Goal: Task Accomplishment & Management: Manage account settings

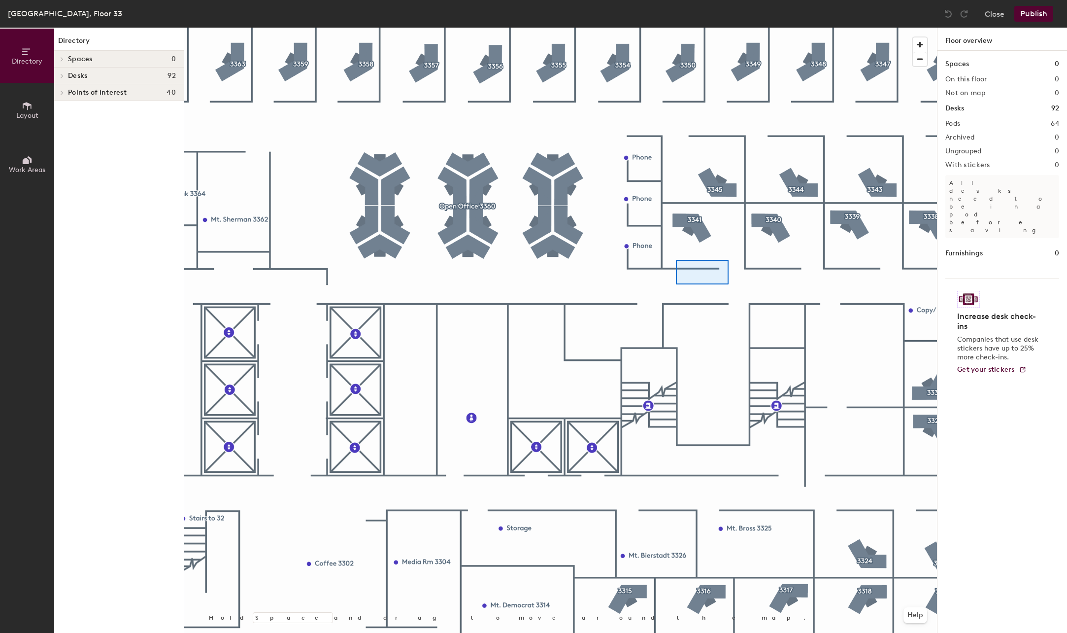
click at [676, 28] on div at bounding box center [560, 28] width 753 height 0
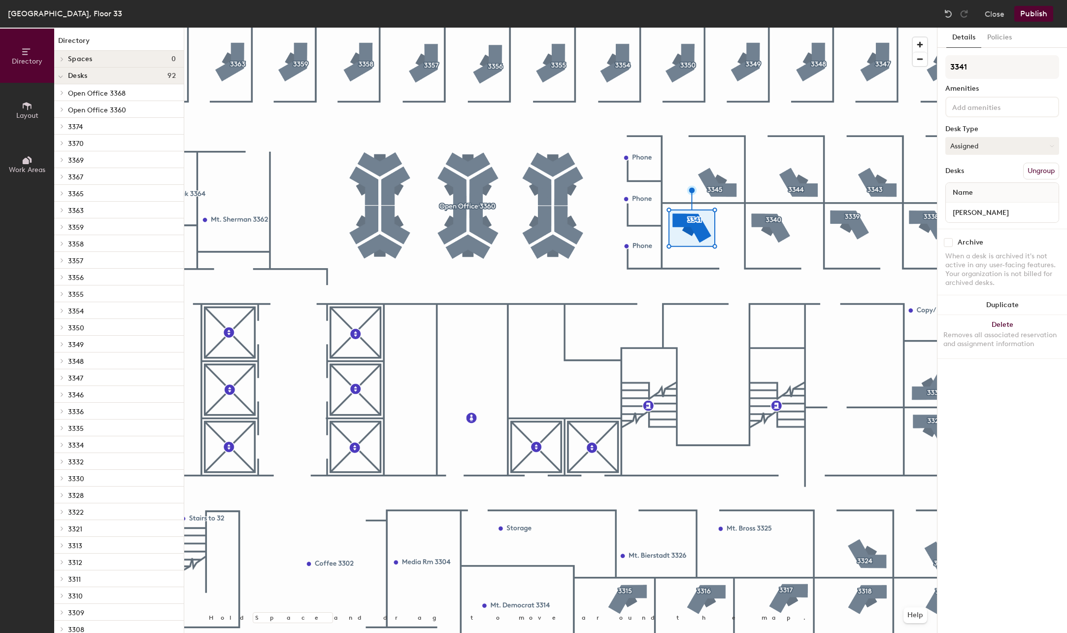
click at [994, 150] on button "Assigned" at bounding box center [1003, 146] width 114 height 18
click at [994, 147] on button "Assigned" at bounding box center [1003, 146] width 114 height 18
click at [998, 213] on input "[PERSON_NAME]" at bounding box center [1002, 212] width 109 height 14
click at [990, 402] on div "Details Policies 3341 Amenities Desk Type Assigned Desks Ungroup Name Osvaldo R…" at bounding box center [1003, 330] width 130 height 605
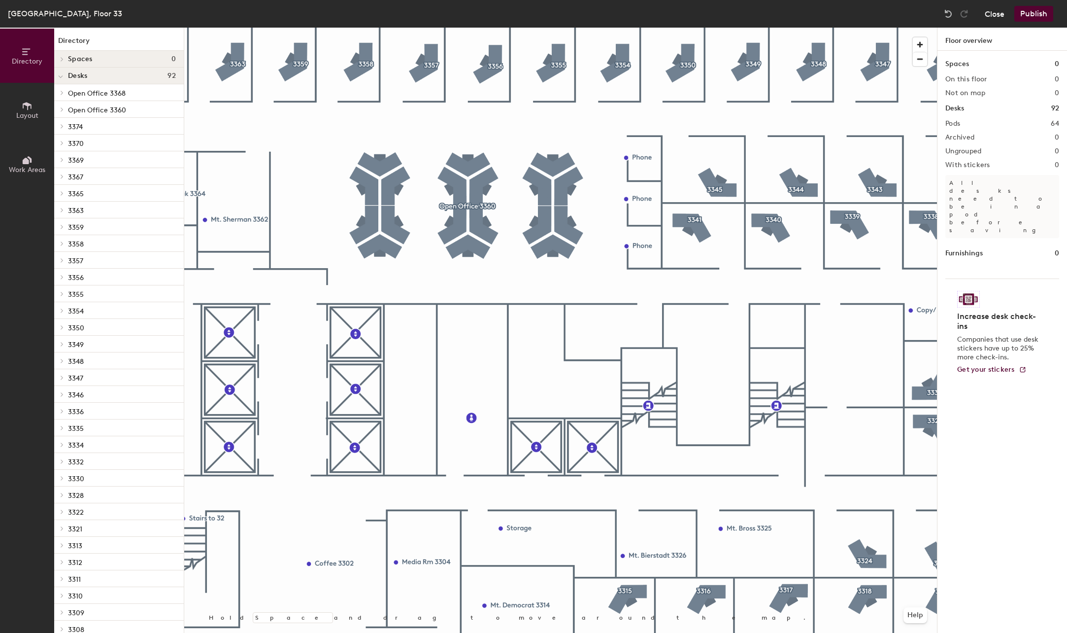
click at [990, 16] on button "Close" at bounding box center [995, 14] width 20 height 16
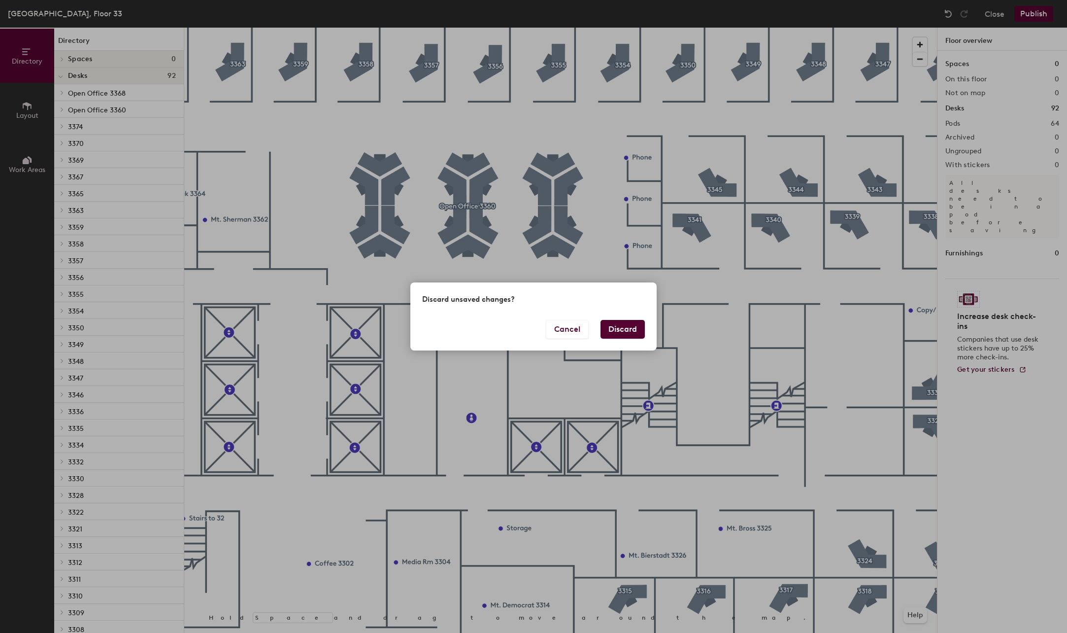
click at [621, 330] on button "Discard" at bounding box center [623, 329] width 44 height 19
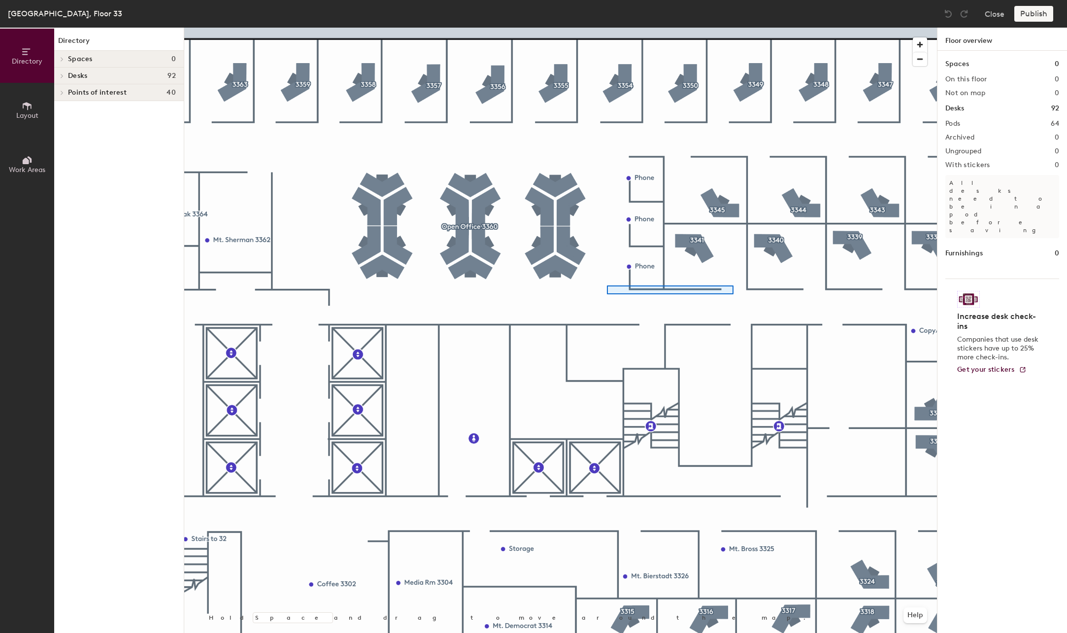
click at [607, 28] on div at bounding box center [560, 28] width 753 height 0
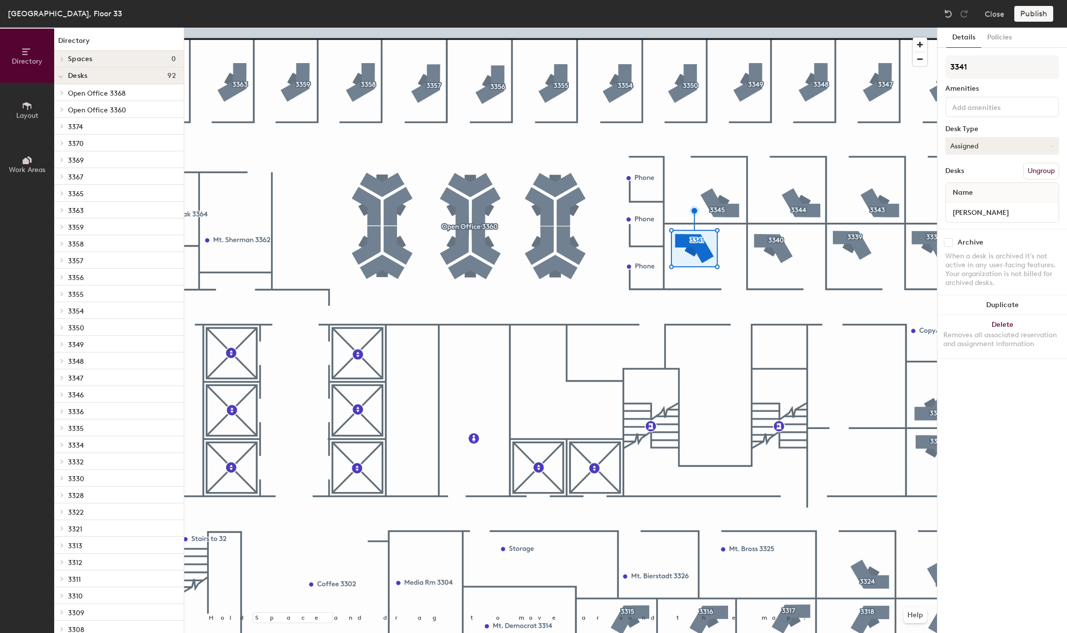
click at [1006, 149] on button "Assigned" at bounding box center [1003, 146] width 114 height 18
click at [1006, 148] on button "Assigned" at bounding box center [1003, 146] width 114 height 18
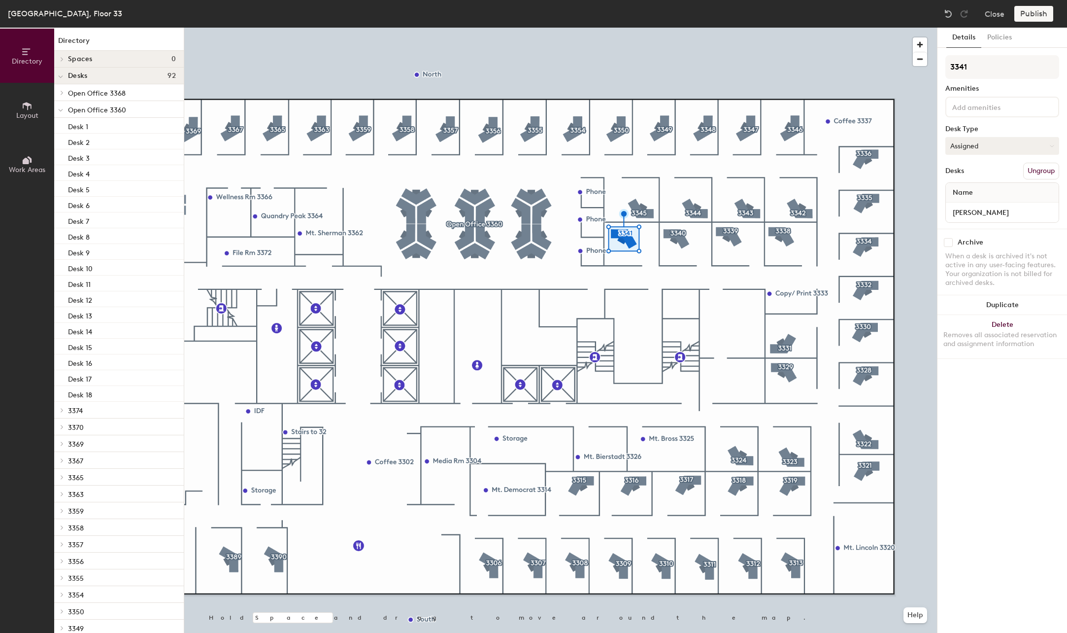
click at [989, 143] on button "Assigned" at bounding box center [1003, 146] width 114 height 18
click at [986, 204] on div "Hoteled" at bounding box center [995, 206] width 99 height 15
click at [1000, 215] on input "Osvaldo R" at bounding box center [1002, 212] width 109 height 14
type input "Hotel, 3341"
click at [974, 148] on button "Assigned" at bounding box center [1003, 146] width 114 height 18
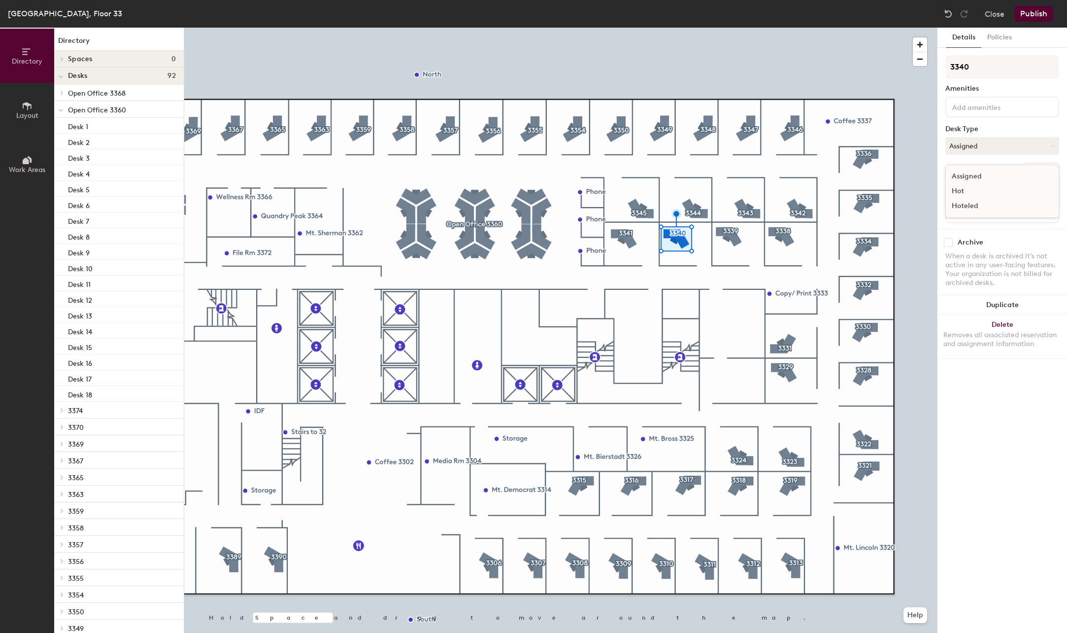
click at [985, 205] on div "Hoteled" at bounding box center [995, 206] width 99 height 15
click at [991, 211] on input "Ian R" at bounding box center [1002, 212] width 109 height 14
type input "Hotel, 3340"
click at [995, 147] on button "Assigned" at bounding box center [1003, 146] width 114 height 18
click at [992, 201] on div "Hoteled" at bounding box center [995, 206] width 99 height 15
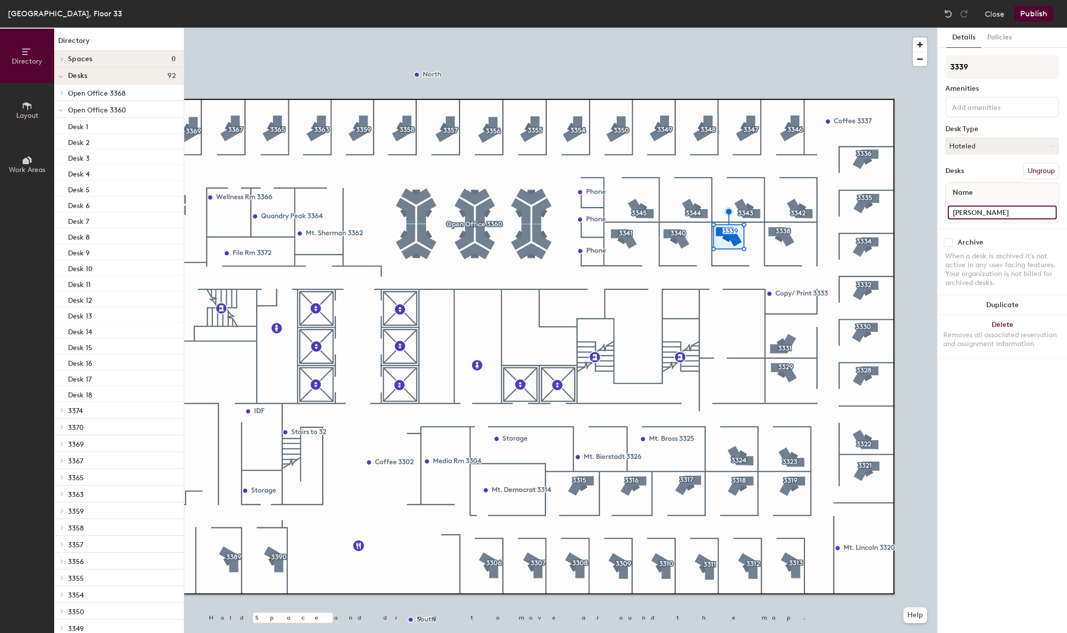
click at [1002, 211] on input "Ben H" at bounding box center [1002, 212] width 109 height 14
type input "Hotel, 3339"
click at [775, 28] on div at bounding box center [560, 28] width 753 height 0
click at [1010, 150] on button "Assigned" at bounding box center [1003, 146] width 114 height 18
click at [991, 204] on div "Hoteled" at bounding box center [995, 206] width 99 height 15
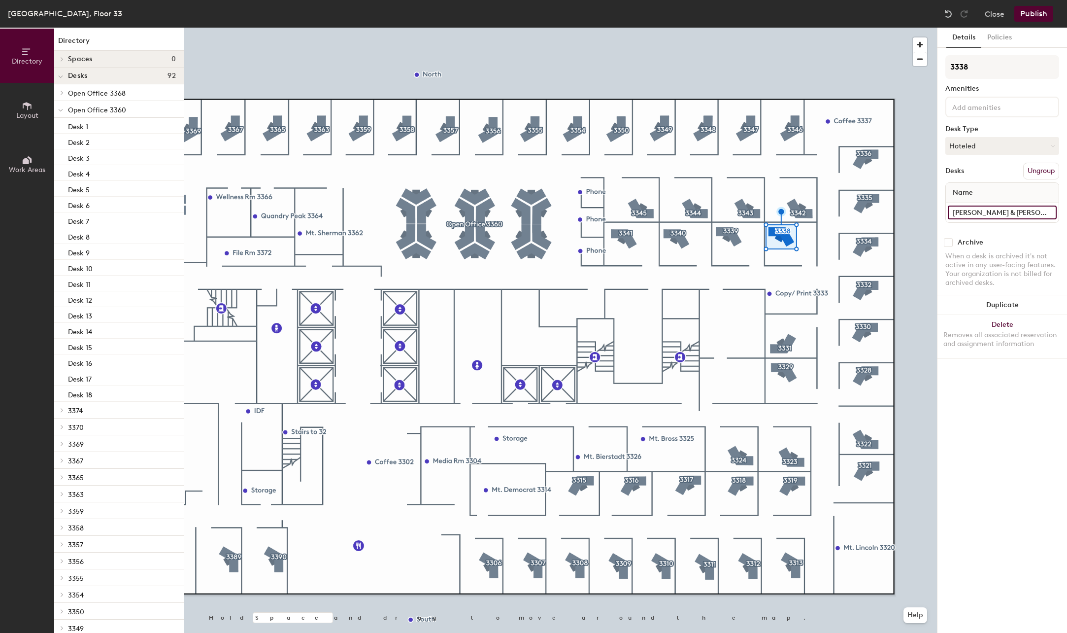
click at [1025, 211] on input "[PERSON_NAME] & [PERSON_NAME] W" at bounding box center [1002, 212] width 109 height 14
click at [1028, 143] on button "Hoteled" at bounding box center [1003, 146] width 114 height 18
click at [1017, 177] on div "Assigned" at bounding box center [995, 176] width 99 height 15
click at [1009, 214] on input at bounding box center [1002, 212] width 109 height 14
click at [997, 16] on button "Close" at bounding box center [995, 14] width 20 height 16
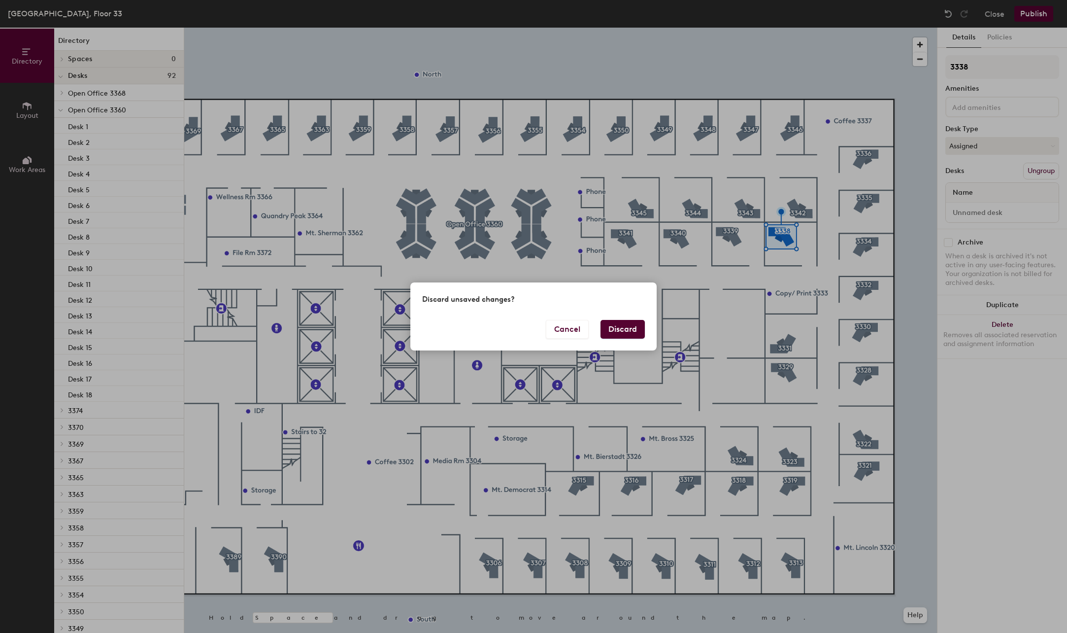
click at [618, 329] on button "Discard" at bounding box center [623, 329] width 44 height 19
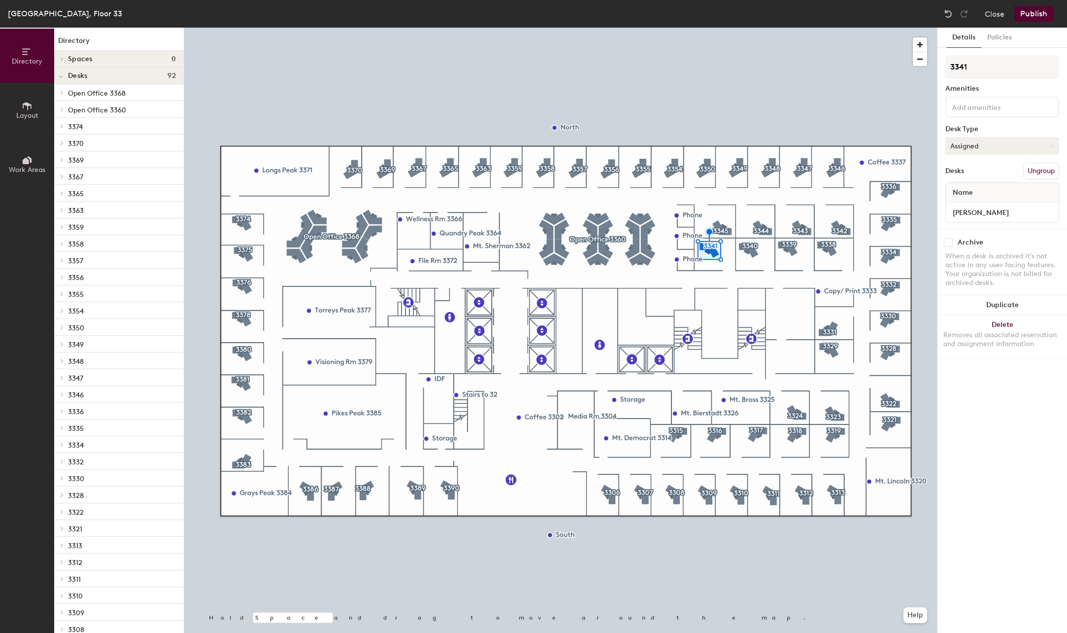
click at [1003, 151] on button "Assigned" at bounding box center [1003, 146] width 114 height 18
click at [997, 209] on div "Hoteled" at bounding box center [995, 206] width 99 height 15
click at [1001, 213] on input "Osvaldo R" at bounding box center [1002, 212] width 109 height 14
type input "Hotel, 3341"
click at [1010, 148] on button "Assigned" at bounding box center [1003, 146] width 114 height 18
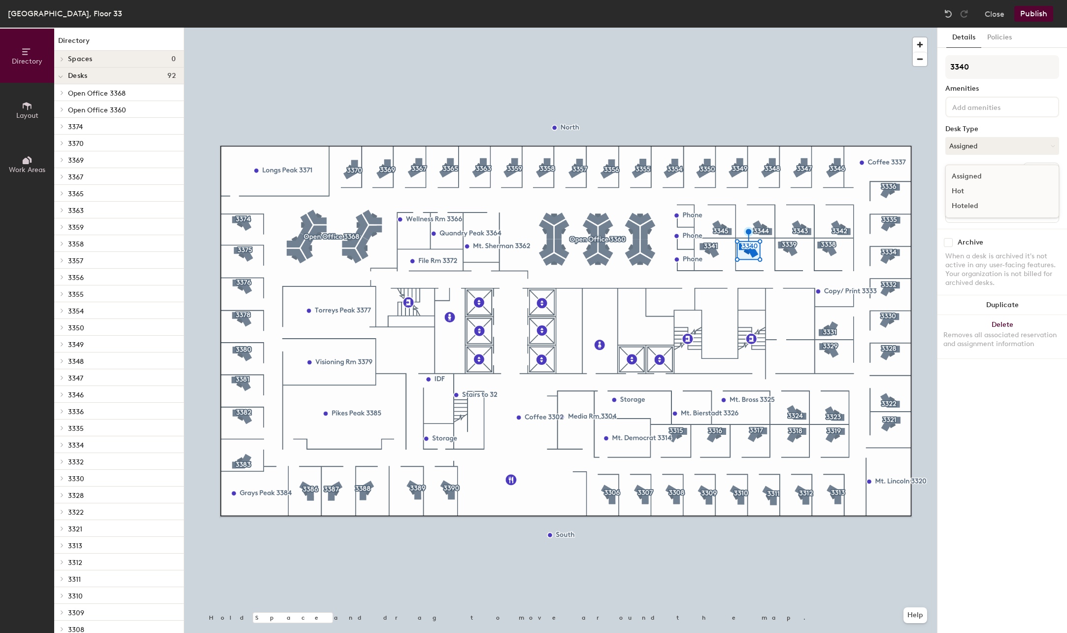
click at [981, 209] on div "Hoteled" at bounding box center [995, 206] width 99 height 15
click at [986, 209] on input "Ian R" at bounding box center [1002, 212] width 109 height 14
type input "Hotel, 3340"
click at [786, 28] on div at bounding box center [560, 28] width 753 height 0
click at [973, 139] on button "Assigned" at bounding box center [1003, 146] width 114 height 18
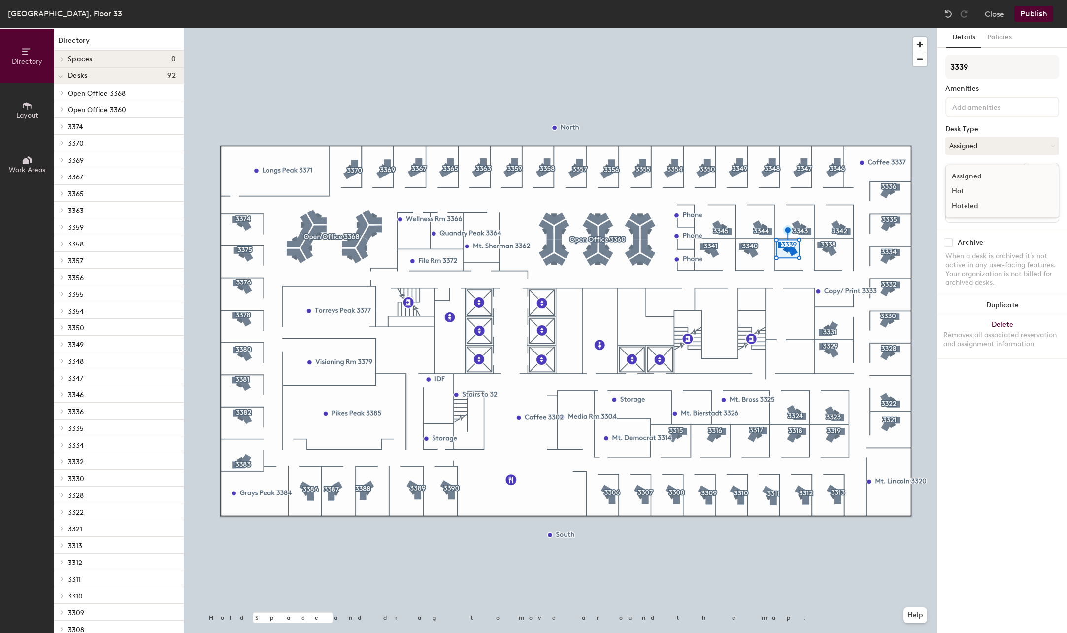
click at [979, 205] on div "Hoteled" at bounding box center [995, 206] width 99 height 15
click at [986, 210] on input "Ben H" at bounding box center [1002, 212] width 109 height 14
type input "Hotel, 3339"
click at [1013, 143] on button "Assigned" at bounding box center [1003, 146] width 114 height 18
click at [991, 206] on div "Hoteled" at bounding box center [995, 206] width 99 height 15
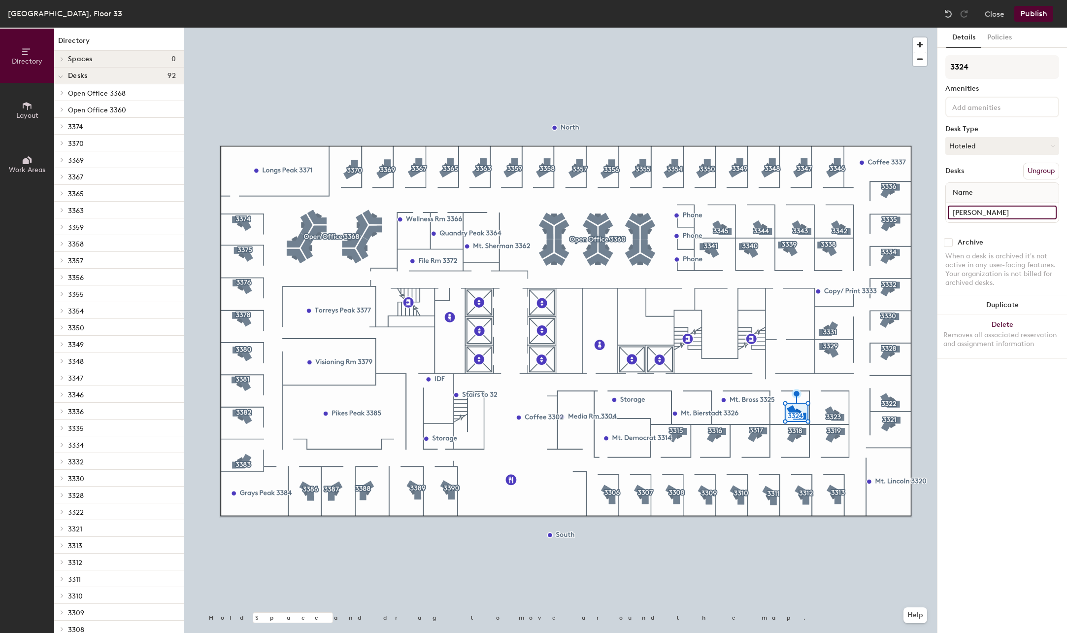
click at [1000, 214] on input "Amelia F" at bounding box center [1002, 212] width 109 height 14
type input "Hotel, 3324"
click at [1010, 145] on button "Assigned" at bounding box center [1003, 146] width 114 height 18
click at [995, 205] on div "Hoteled" at bounding box center [995, 206] width 99 height 15
click at [1007, 208] on input "Abigail T" at bounding box center [1002, 212] width 109 height 14
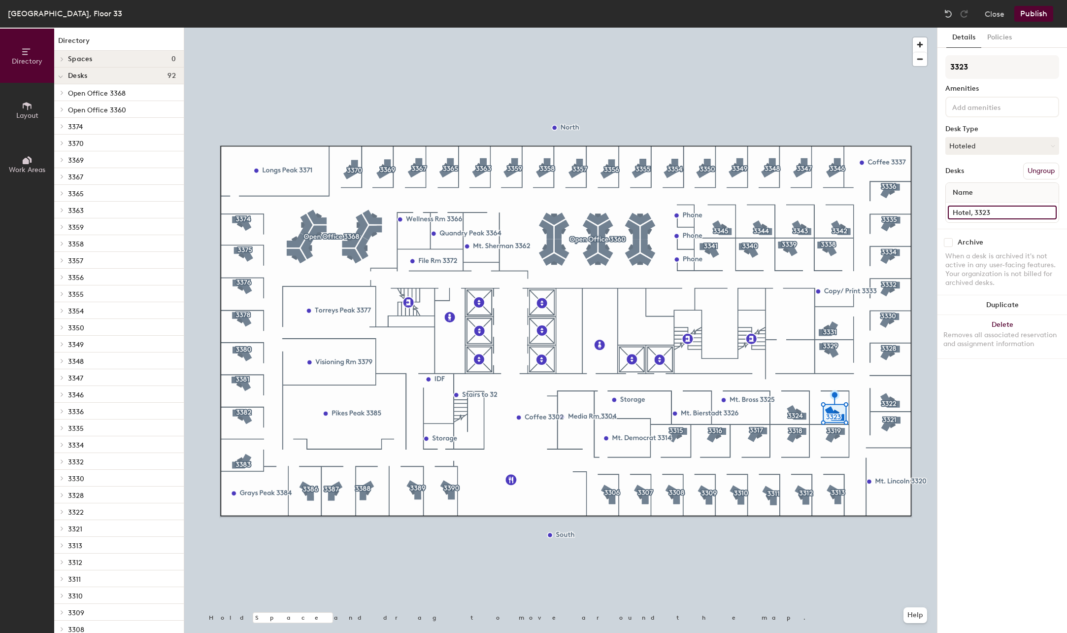
type input "Hotel, 3323"
click at [991, 392] on div "Details Policies 3323 Amenities Desk Type Hoteled Desks Ungroup Name Hotel, 332…" at bounding box center [1003, 330] width 130 height 605
click at [1003, 148] on button "Assigned" at bounding box center [1003, 146] width 114 height 18
click at [991, 204] on div "Hoteled" at bounding box center [995, 206] width 99 height 15
click at [1006, 209] on input "Stephanie F" at bounding box center [1002, 212] width 109 height 14
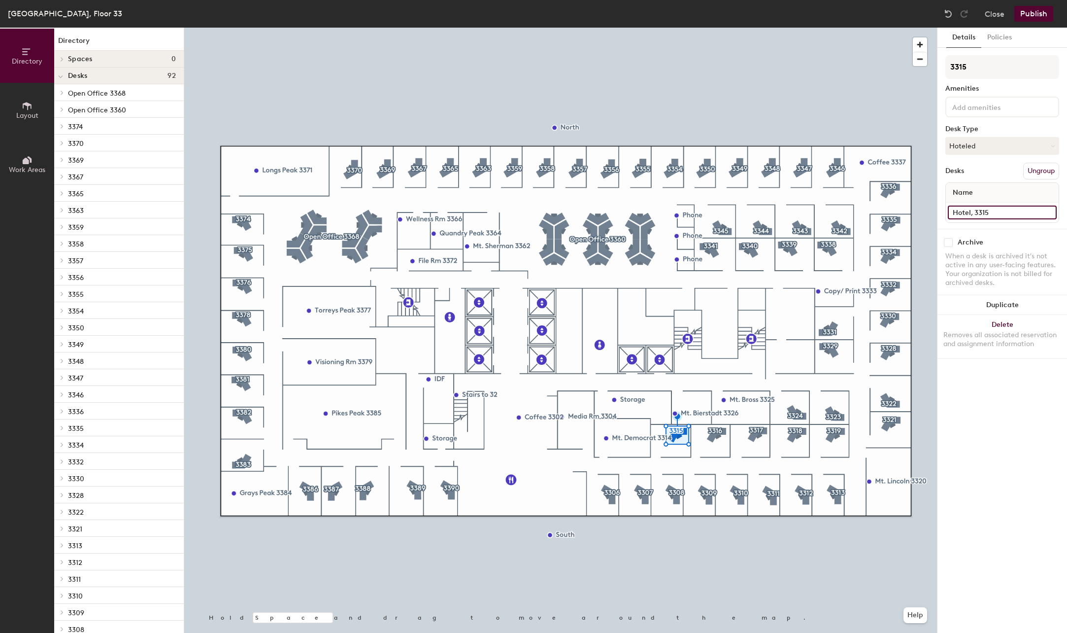
type input "Hotel, 3315"
click at [970, 445] on div "Details Policies 3315 Amenities Desk Type Hoteled Desks Ungroup Name Hotel, 331…" at bounding box center [1003, 330] width 130 height 605
click at [678, 28] on div at bounding box center [560, 28] width 753 height 0
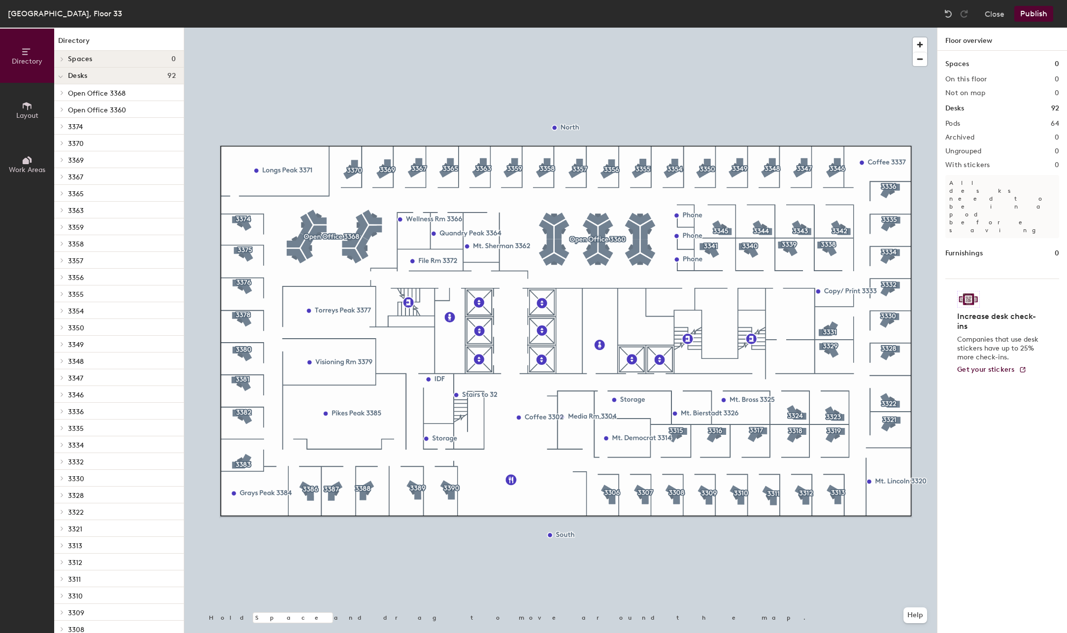
click at [1043, 11] on button "Publish" at bounding box center [1034, 14] width 39 height 16
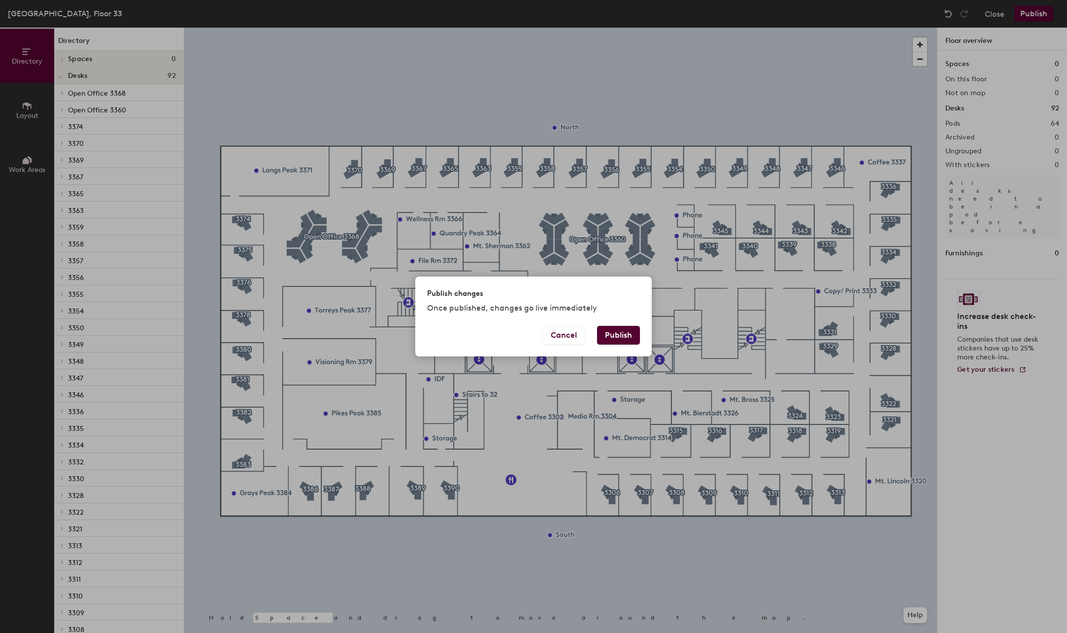
click at [626, 334] on button "Publish" at bounding box center [618, 335] width 43 height 19
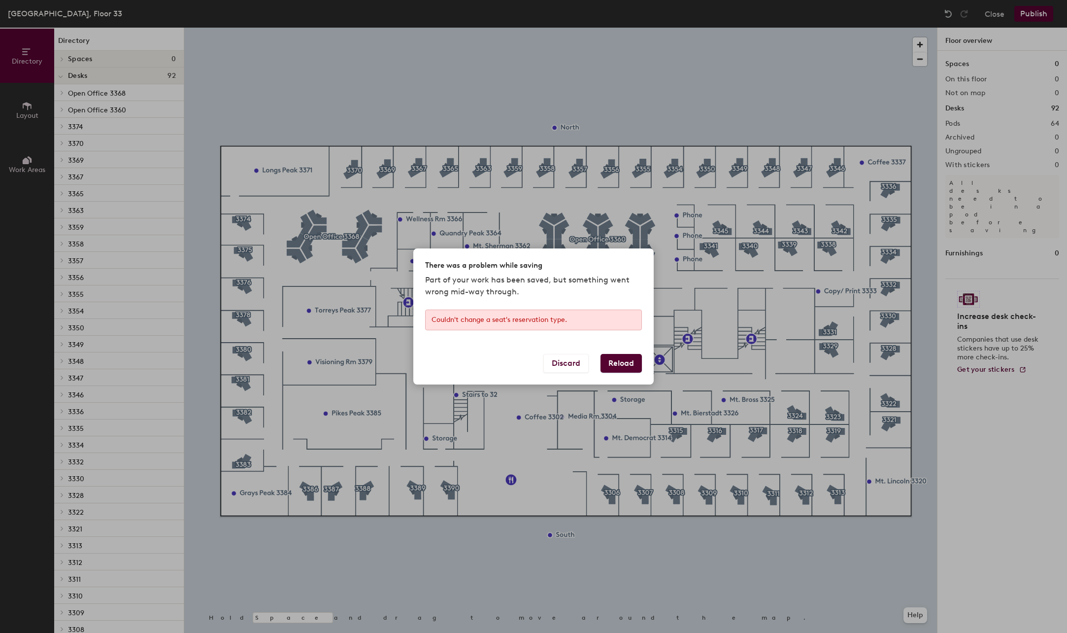
click at [615, 365] on button "Reload" at bounding box center [621, 363] width 41 height 19
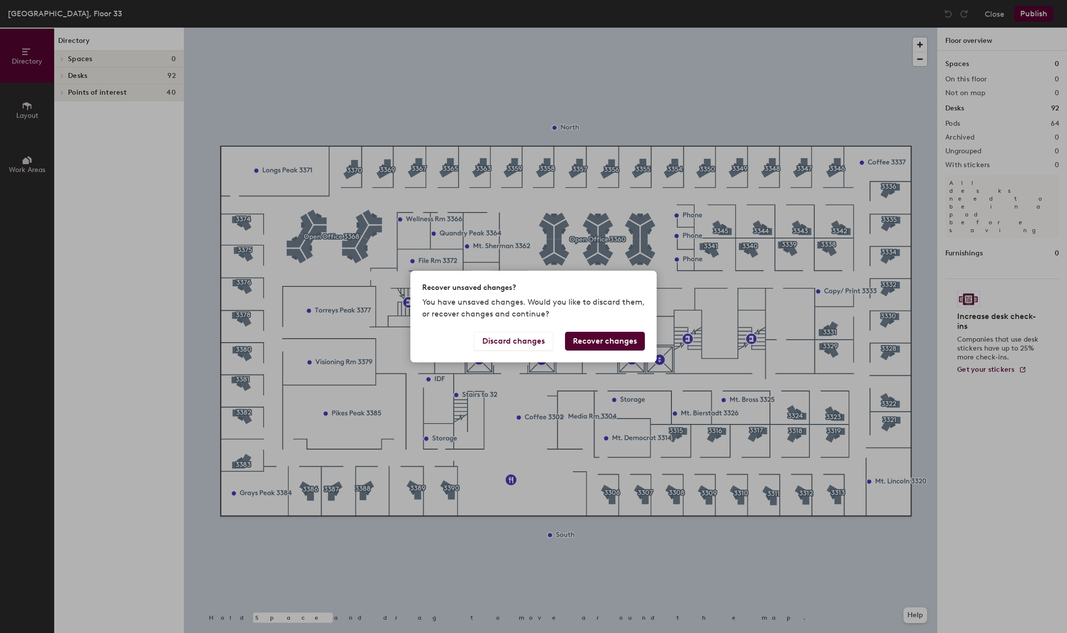
click at [620, 345] on button "Recover changes" at bounding box center [605, 341] width 80 height 19
click at [607, 339] on button "Recover changes" at bounding box center [605, 341] width 80 height 19
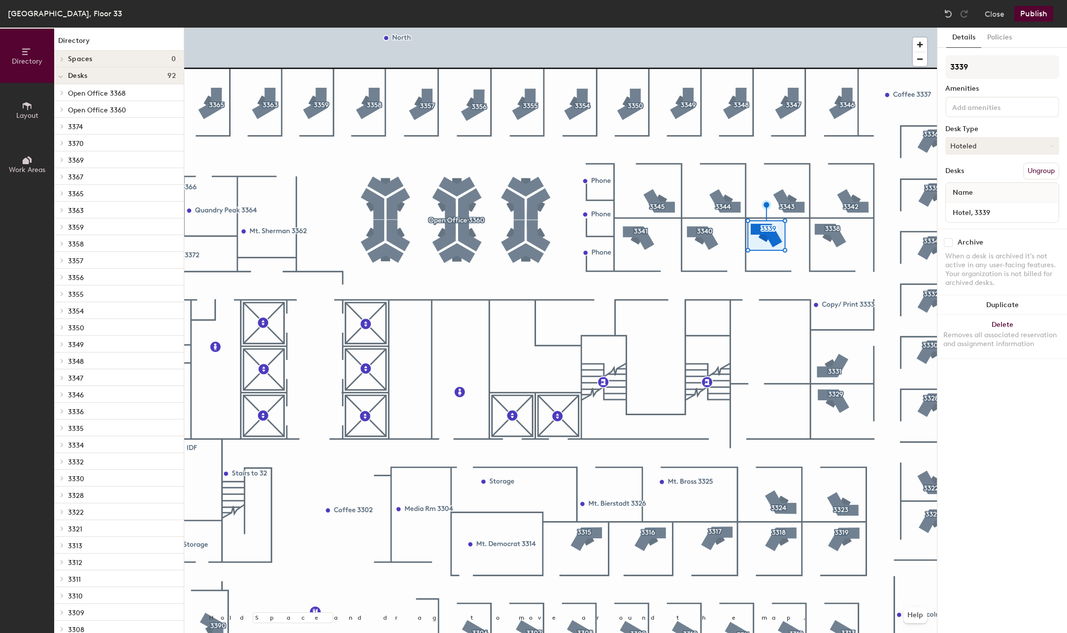
click at [977, 149] on button "Hoteled" at bounding box center [1003, 146] width 114 height 18
click at [972, 208] on div "Hoteled" at bounding box center [995, 206] width 99 height 15
click at [1003, 215] on input "Hotel, 3339" at bounding box center [1002, 212] width 109 height 14
click at [1004, 386] on div "Details Policies 3339 Amenities Desk Type Hoteled Desks Ungroup Name Hotel, 333…" at bounding box center [1003, 330] width 130 height 605
click at [1033, 15] on button "Publish" at bounding box center [1034, 14] width 39 height 16
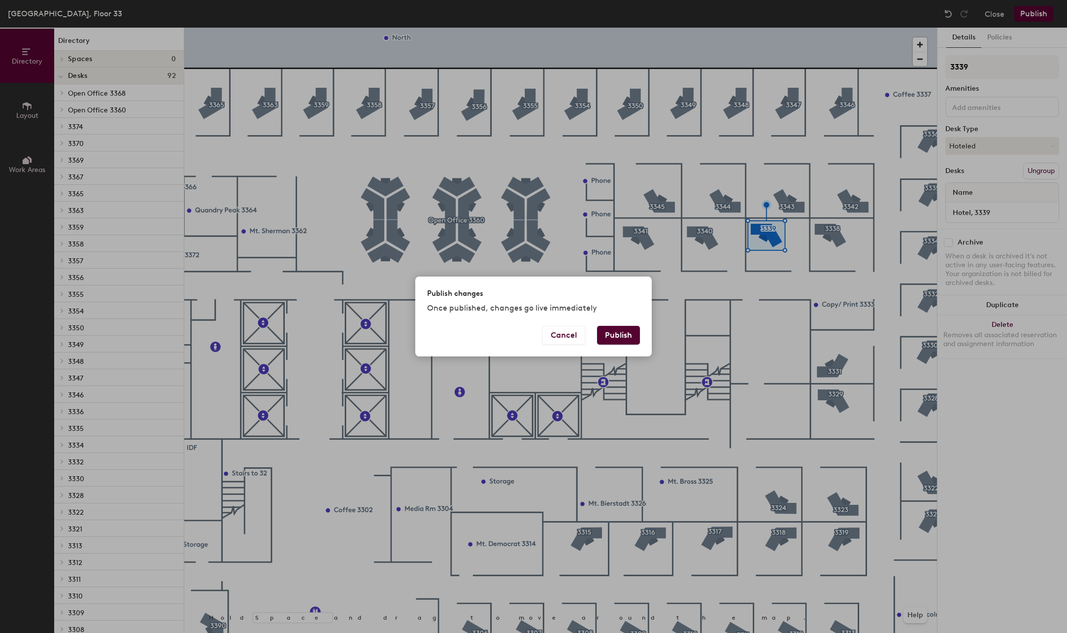
click at [631, 337] on button "Publish" at bounding box center [618, 335] width 43 height 19
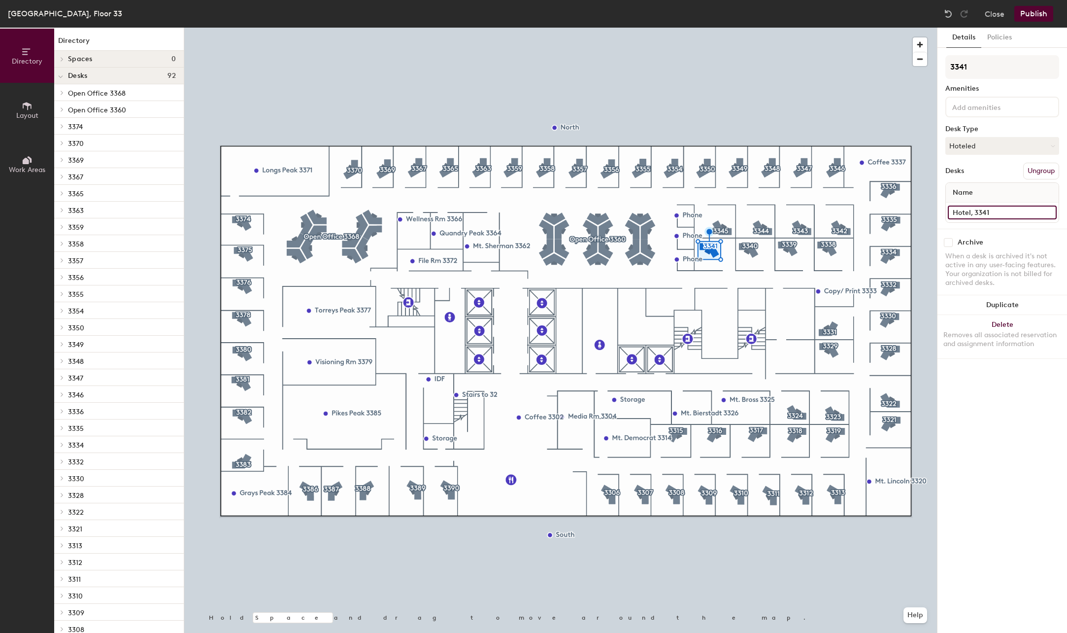
click at [995, 216] on input "Hotel, 3341" at bounding box center [1002, 212] width 109 height 14
type input "Hotel"
click at [1013, 211] on input "Hotel, 3340" at bounding box center [1002, 212] width 109 height 14
type input "Hotel"
click at [1026, 210] on input "Hotel, 3339" at bounding box center [1002, 212] width 109 height 14
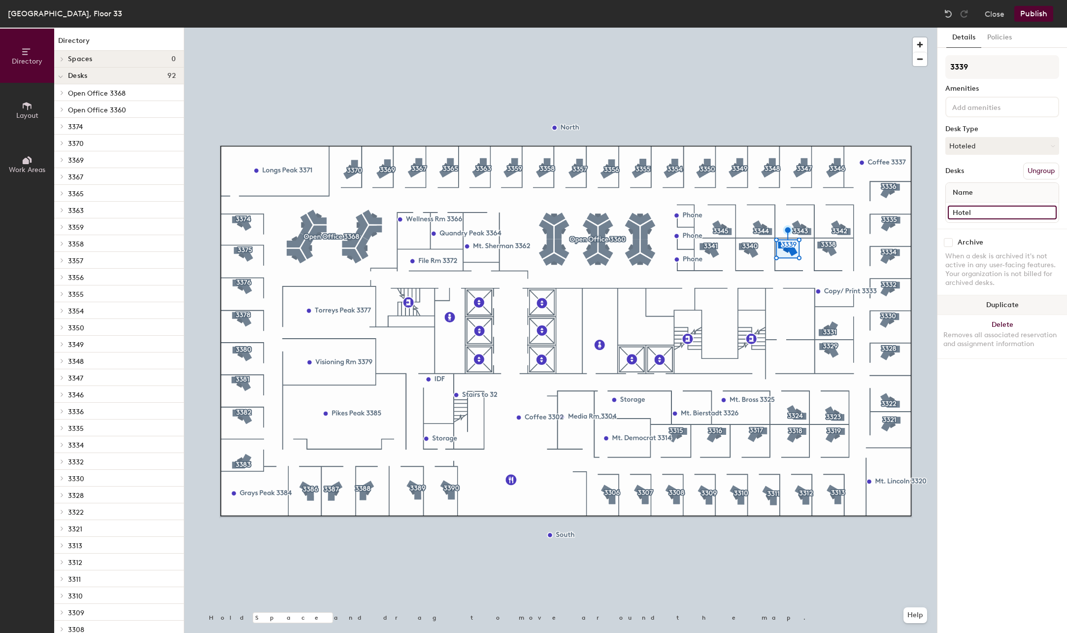
type input "Hotel"
click at [1023, 216] on input "Hotel, 3323" at bounding box center [1002, 212] width 109 height 14
type input "Hotel"
click at [1016, 215] on input "Hotel, 3324" at bounding box center [1002, 212] width 109 height 14
type input "Hotel"
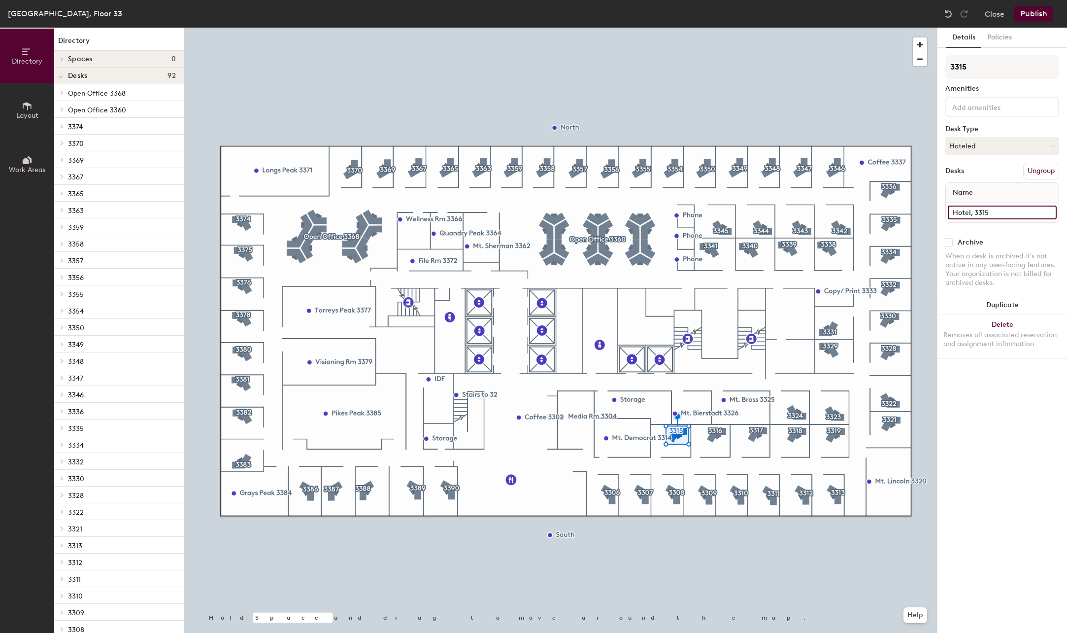
click at [1013, 213] on input "Hotel, 3315" at bounding box center [1002, 212] width 109 height 14
type input "Hotel"
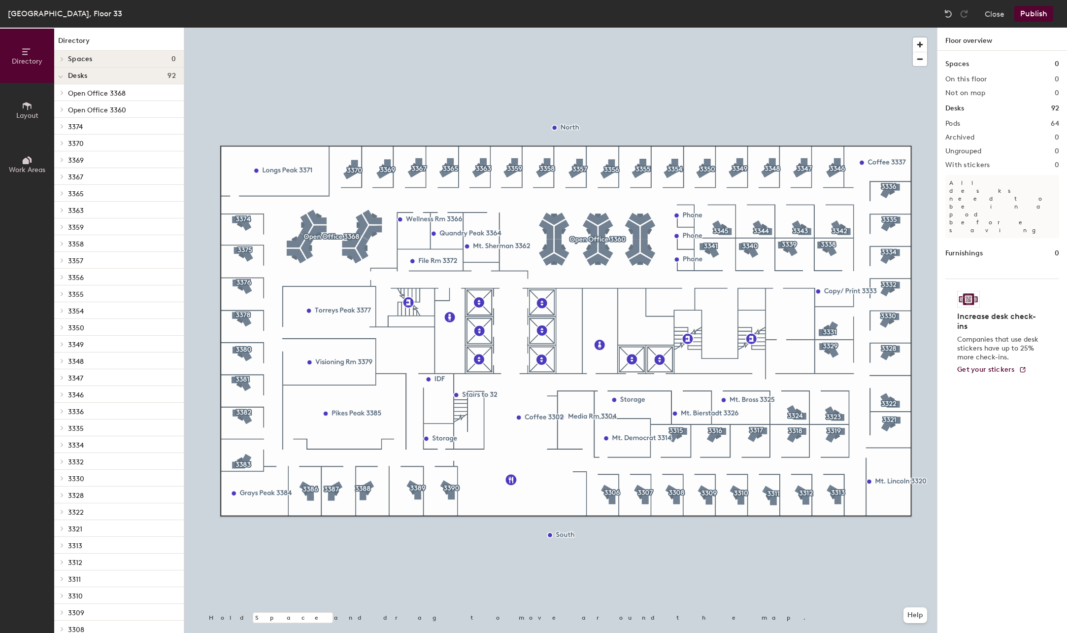
click at [1042, 15] on button "Publish" at bounding box center [1034, 14] width 39 height 16
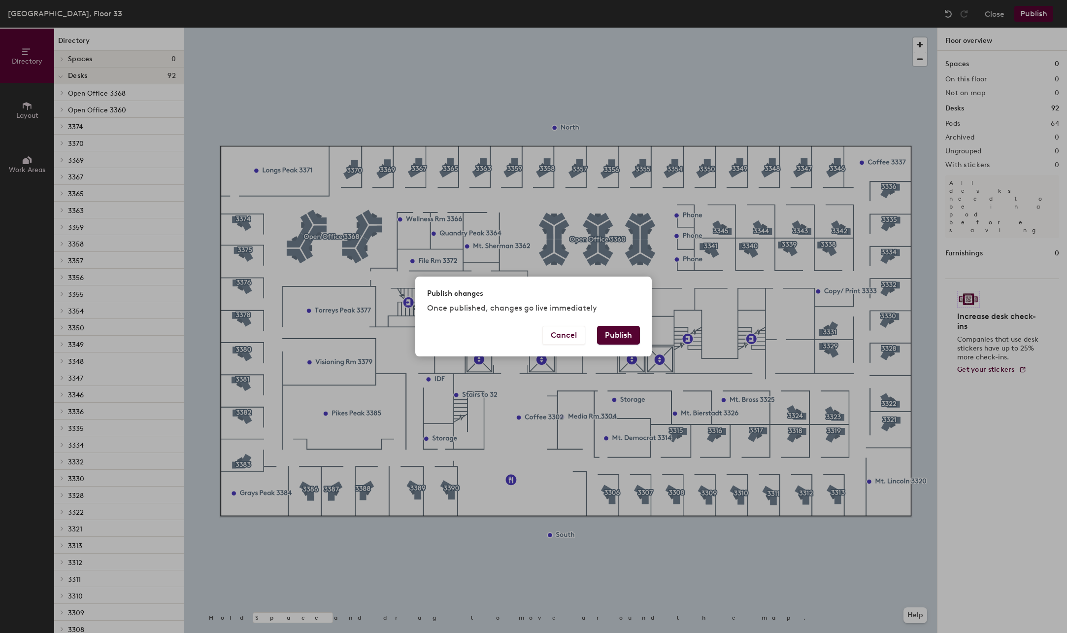
click at [614, 340] on button "Publish" at bounding box center [618, 335] width 43 height 19
